Goal: Navigation & Orientation: Find specific page/section

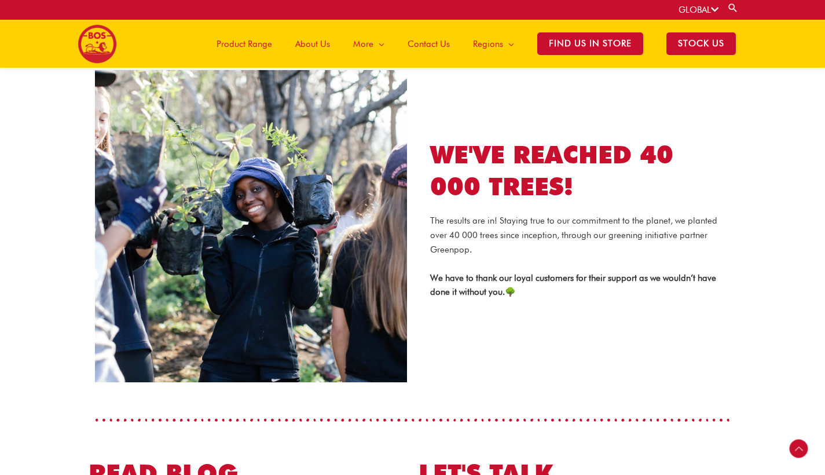
scroll to position [2074, 0]
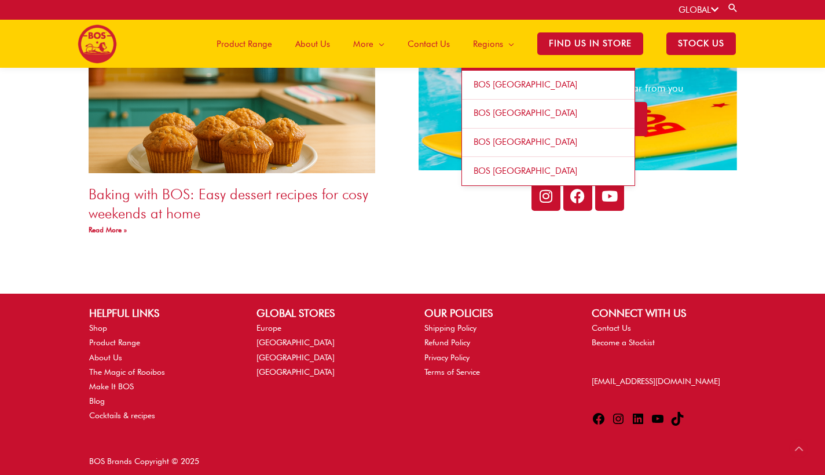
click at [491, 83] on span "BOS [GEOGRAPHIC_DATA]" at bounding box center [526, 84] width 104 height 10
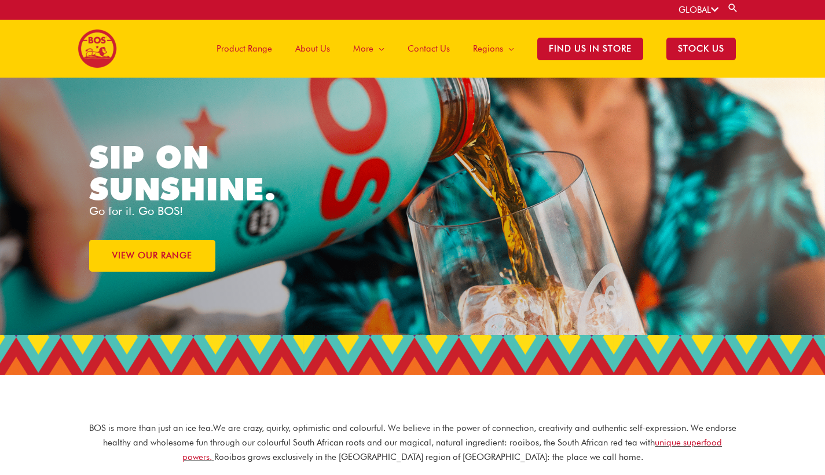
click at [244, 49] on span "Product Range" at bounding box center [245, 48] width 56 height 35
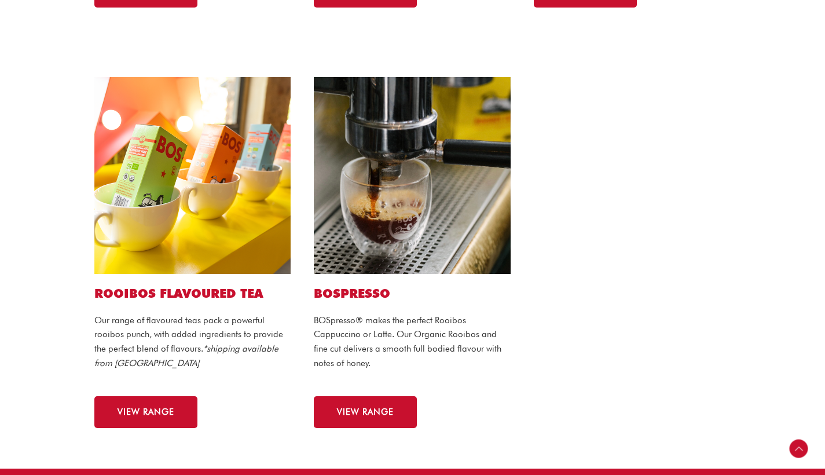
scroll to position [667, 0]
